Goal: Navigation & Orientation: Find specific page/section

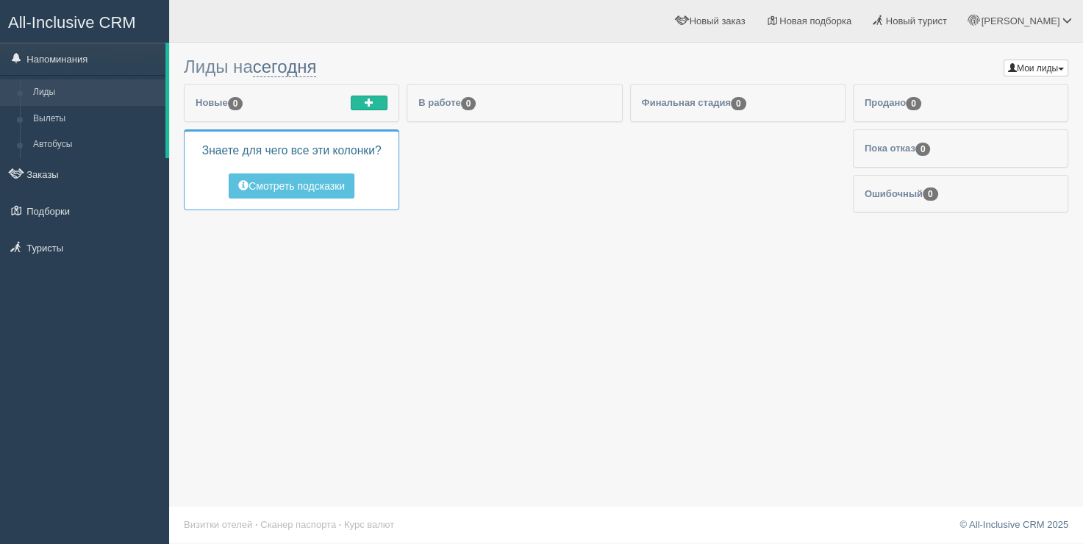
click at [705, 118] on div "Финальная стадия 0" at bounding box center [738, 103] width 214 height 37
click at [705, 101] on span "Финальная стадия 0" at bounding box center [694, 102] width 104 height 11
click at [514, 119] on div "В работе 0" at bounding box center [514, 103] width 214 height 37
click at [424, 96] on div "В работе 0" at bounding box center [514, 103] width 214 height 37
click at [72, 122] on link "Вылеты" at bounding box center [95, 119] width 139 height 26
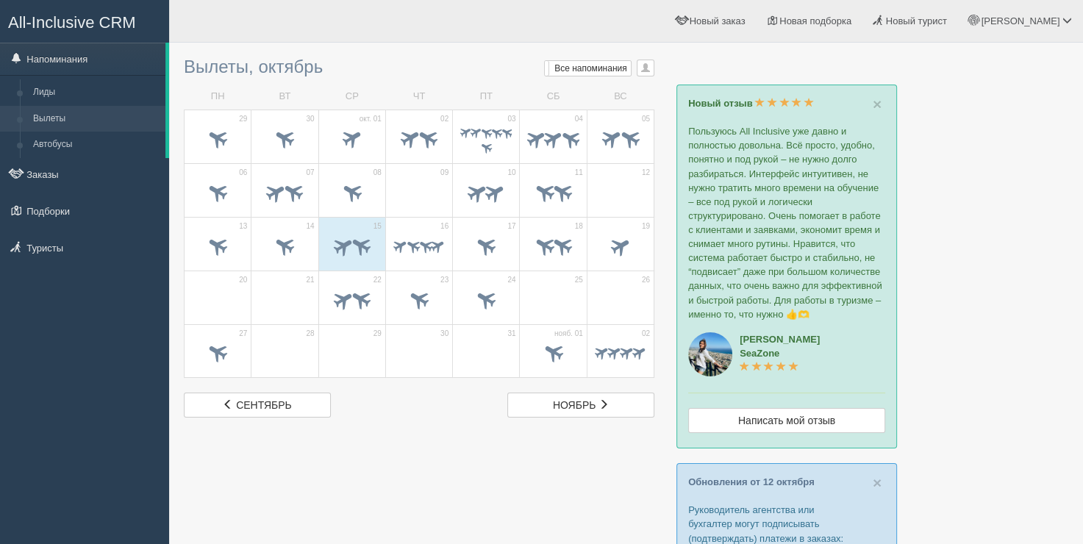
click at [781, 143] on p "Пользуюсь All Inclusive уже давно и полностью довольна. Всё просто, удобно, пон…" at bounding box center [786, 222] width 197 height 197
click at [877, 104] on span "×" at bounding box center [877, 104] width 9 height 17
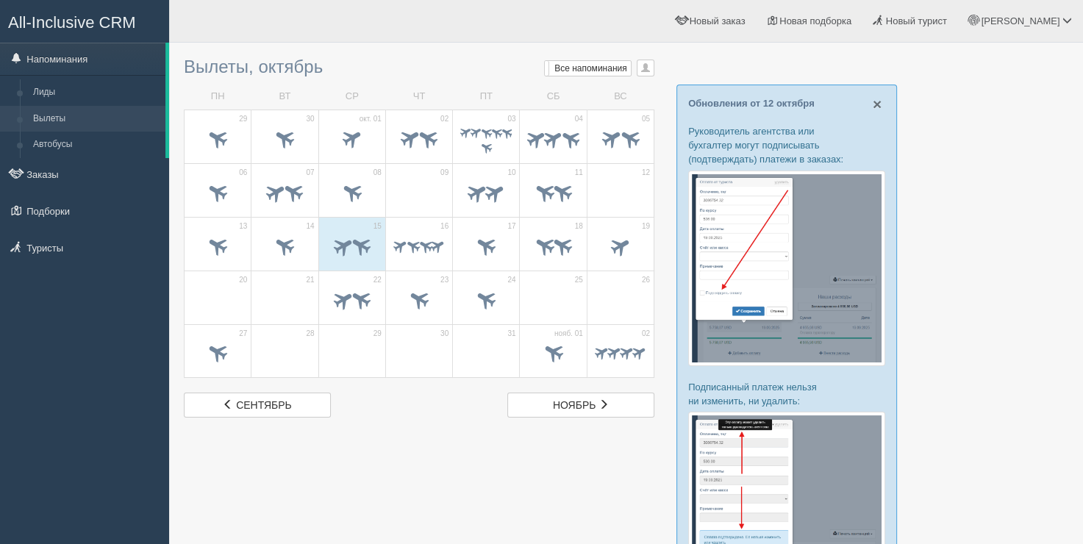
click at [877, 104] on span "×" at bounding box center [877, 104] width 9 height 17
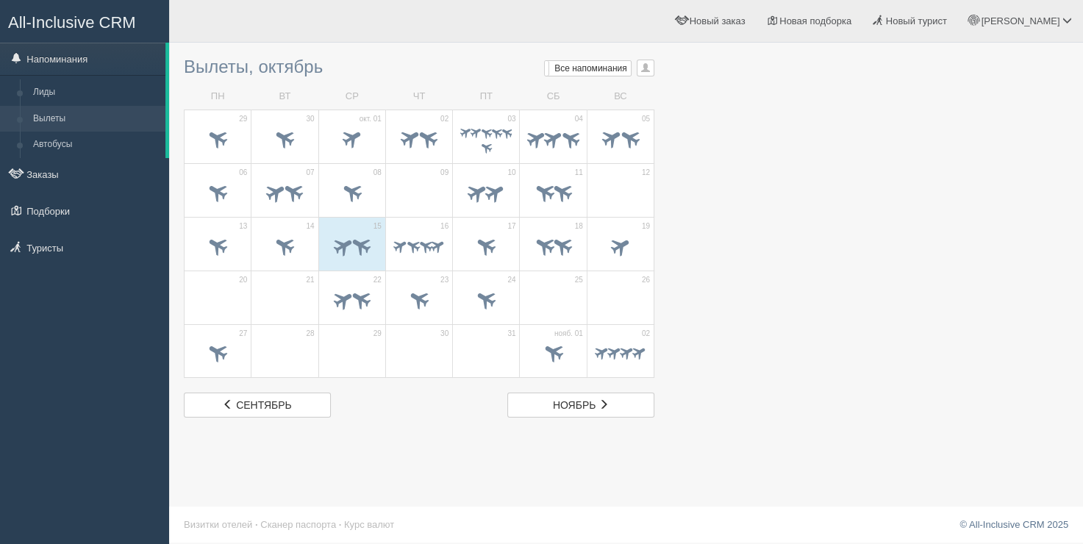
click at [544, 23] on ul "[PERSON_NAME] Мой профиль Моя аналитика Для туристов Помощь Выход" at bounding box center [764, 21] width 640 height 42
click at [750, 74] on div at bounding box center [626, 234] width 885 height 368
